Goal: Transaction & Acquisition: Download file/media

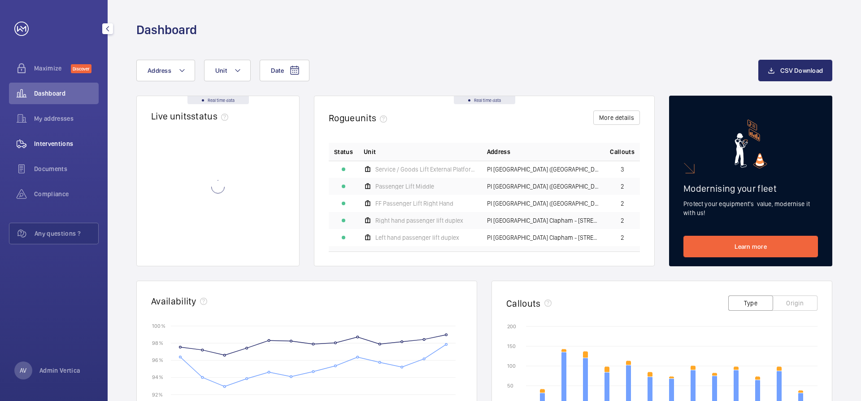
drag, startPoint x: 66, startPoint y: 143, endPoint x: 74, endPoint y: 137, distance: 9.2
click at [66, 143] on span "Interventions" at bounding box center [66, 143] width 65 height 9
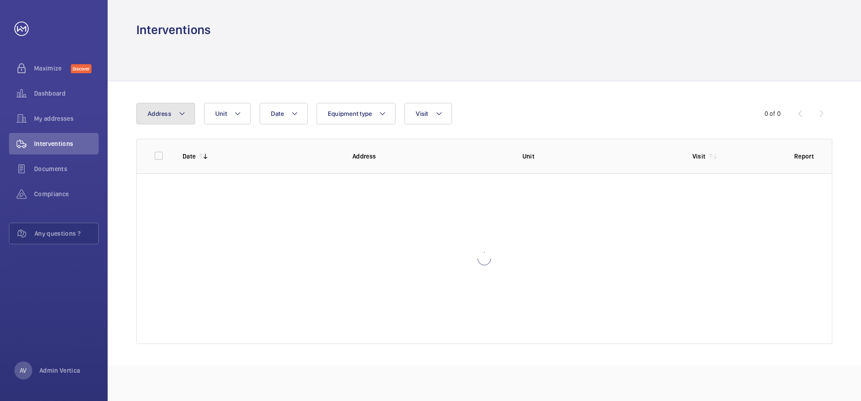
click at [184, 119] on button "Address" at bounding box center [165, 114] width 59 height 22
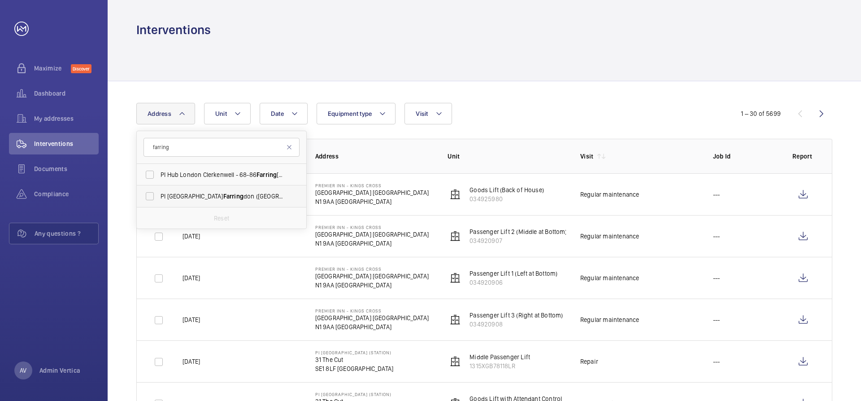
type input "farring"
click at [187, 197] on span "PI London [PERSON_NAME] ([GEOGRAPHIC_DATA]) - [STREET_ADDRESS]" at bounding box center [222, 196] width 123 height 9
click at [159, 197] on input "PI London [PERSON_NAME] ([GEOGRAPHIC_DATA]) - [STREET_ADDRESS]" at bounding box center [150, 196] width 18 height 18
checkbox input "true"
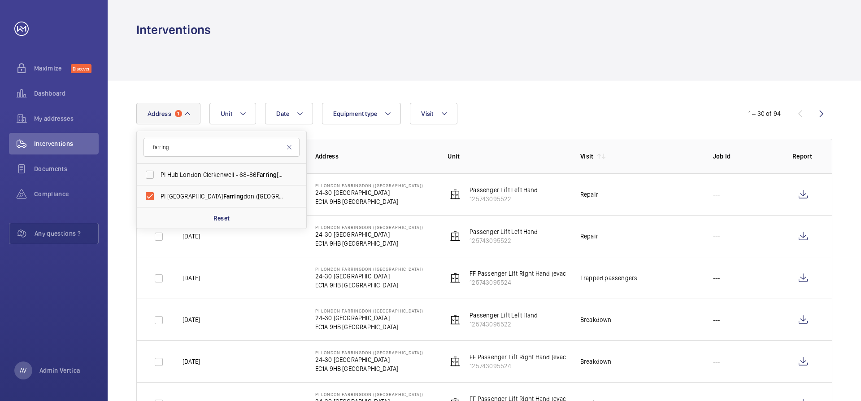
click at [603, 63] on div at bounding box center [484, 59] width 696 height 43
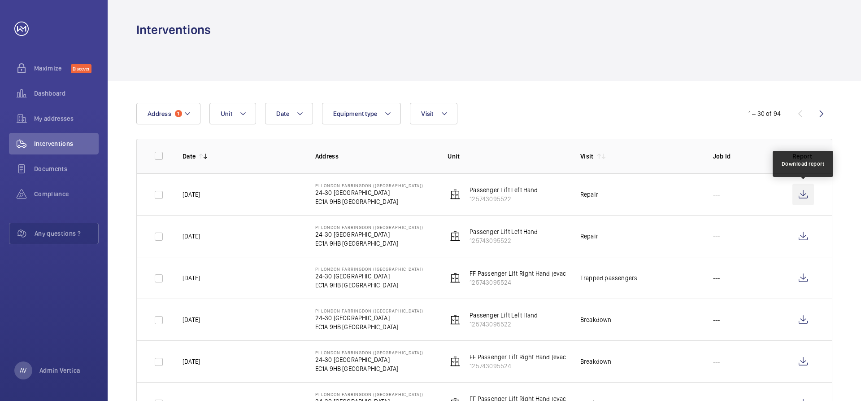
click at [804, 197] on wm-front-icon-button at bounding box center [804, 194] width 22 height 22
click at [798, 190] on wm-front-icon-button at bounding box center [804, 194] width 22 height 22
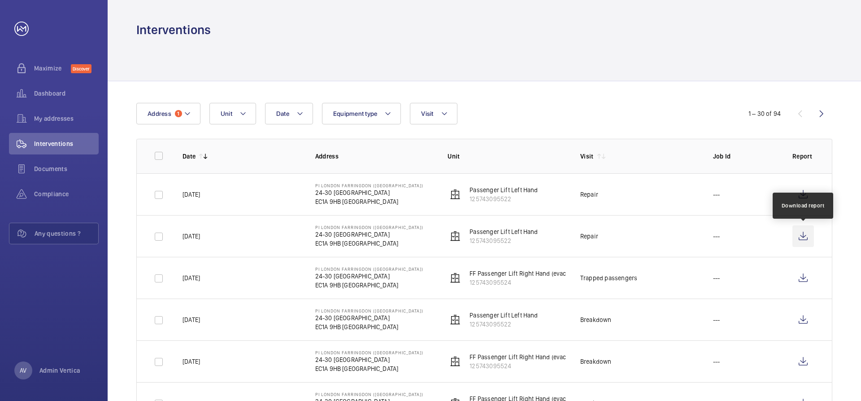
click at [804, 234] on wm-front-icon-button at bounding box center [804, 236] width 22 height 22
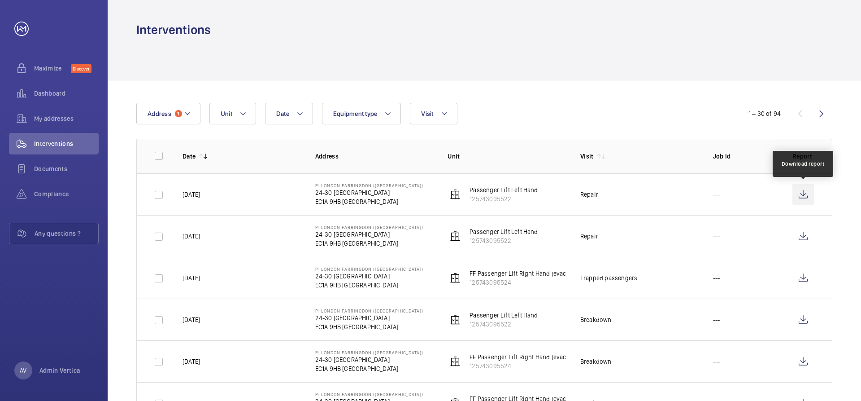
click at [795, 193] on wm-front-icon-button at bounding box center [804, 194] width 22 height 22
